Goal: Browse casually

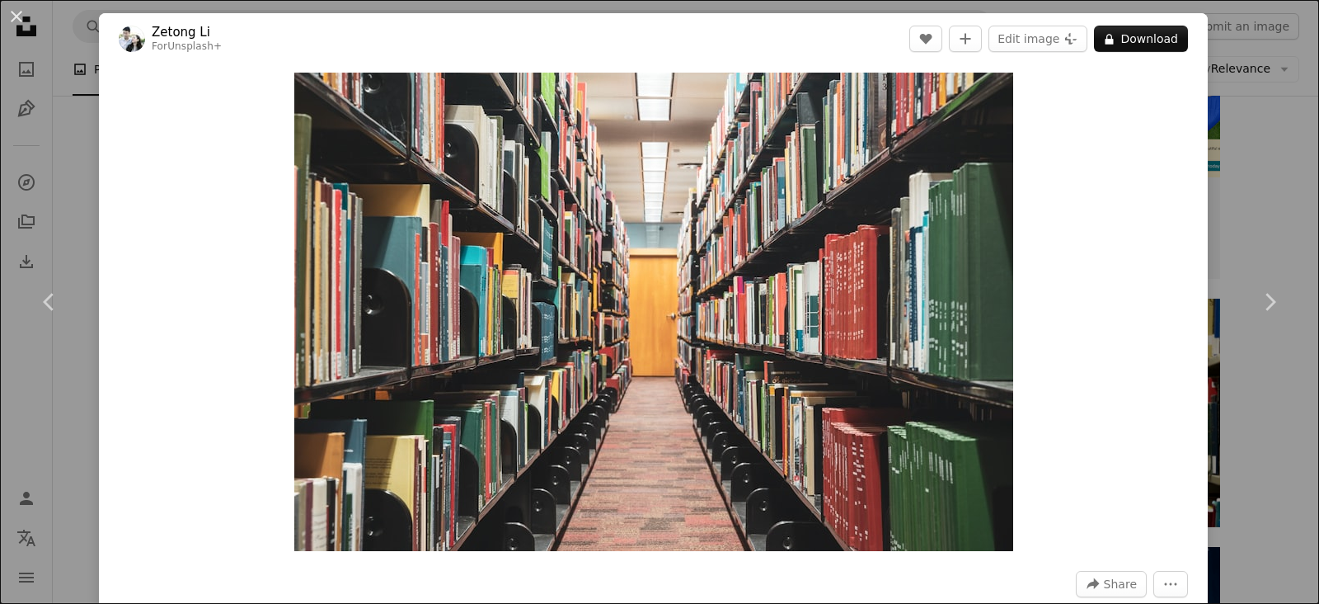
scroll to position [742, 0]
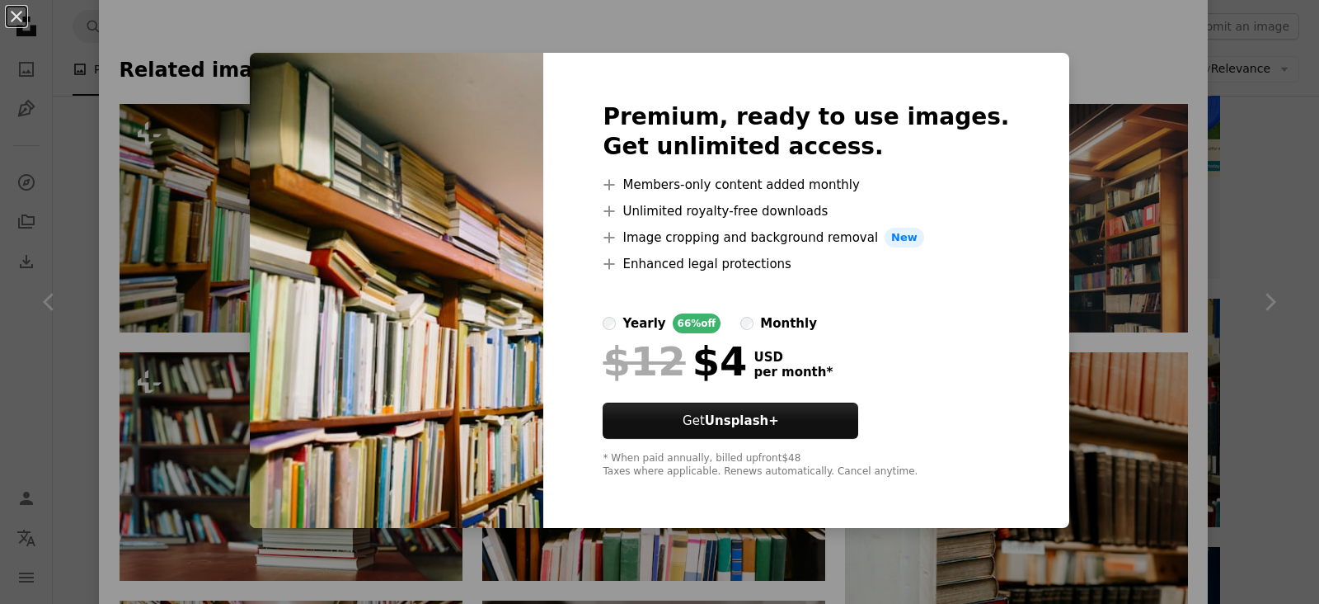
click at [376, 191] on img at bounding box center [397, 290] width 294 height 475
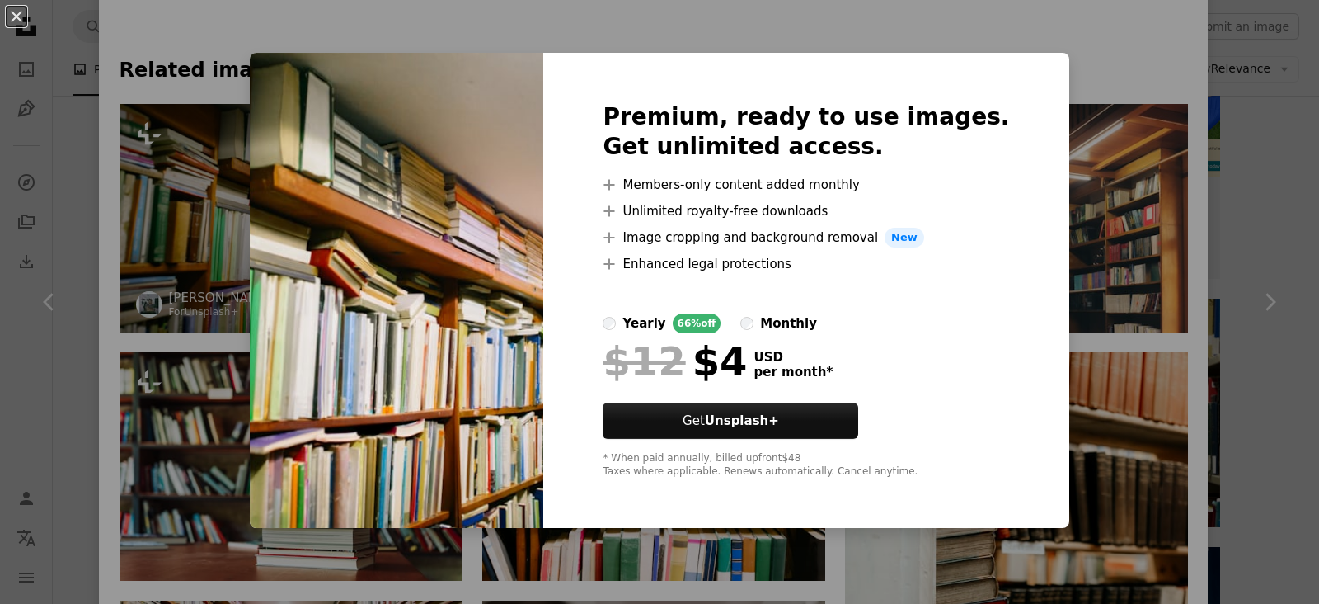
drag, startPoint x: 1159, startPoint y: 226, endPoint x: 387, endPoint y: 294, distance: 774.8
click at [1159, 229] on div "An X shape Premium, ready to use images. Get unlimited access. A plus sign Memb…" at bounding box center [659, 302] width 1319 height 604
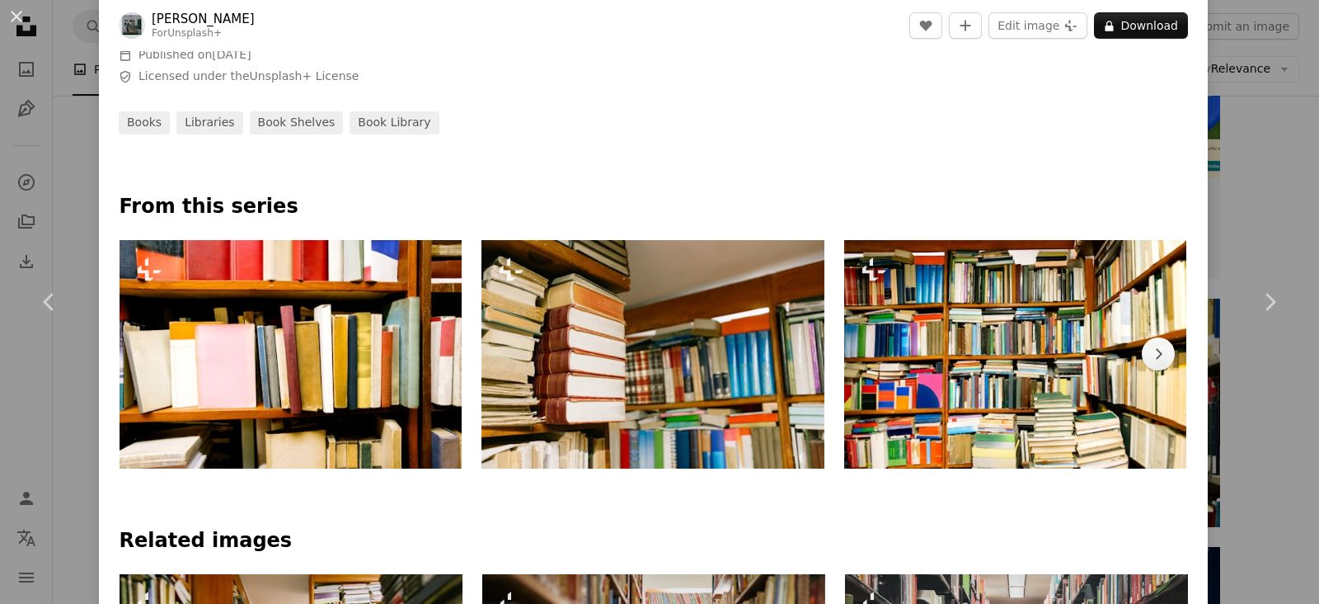
scroll to position [990, 0]
